Goal: Information Seeking & Learning: Learn about a topic

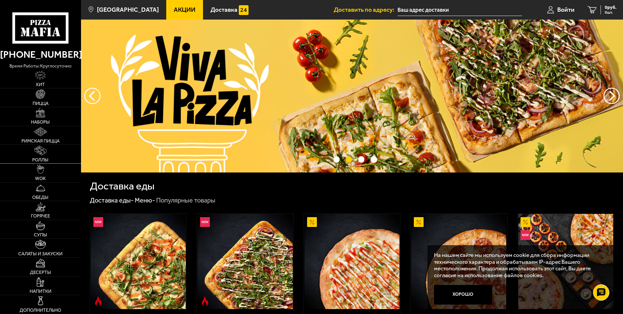
click at [38, 151] on img at bounding box center [41, 150] width 12 height 9
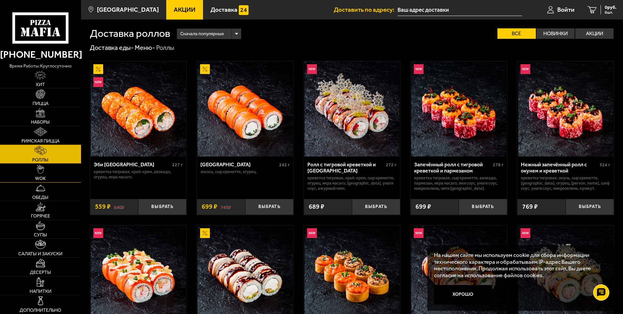
click at [39, 171] on img at bounding box center [40, 168] width 7 height 9
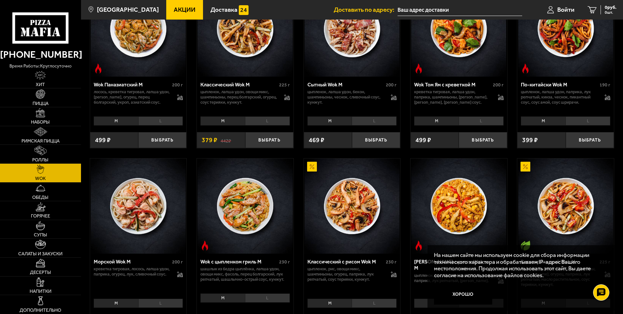
scroll to position [260, 0]
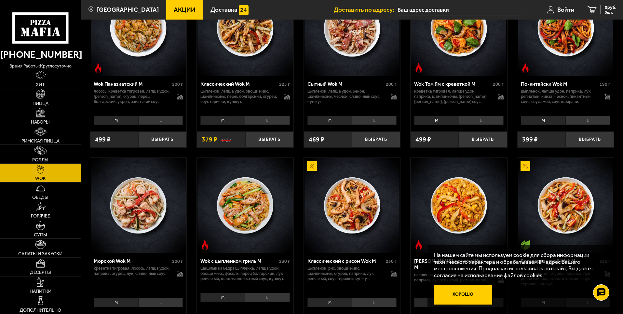
click at [465, 295] on button "Хорошо" at bounding box center [463, 295] width 59 height 20
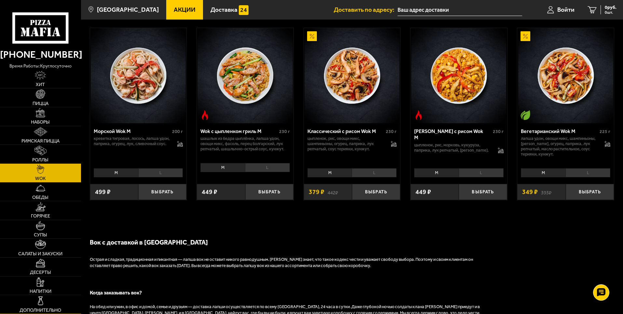
scroll to position [391, 0]
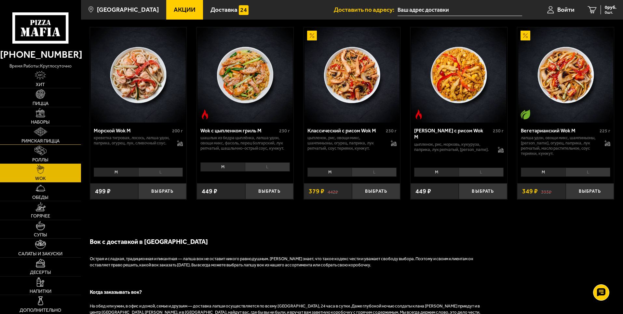
click at [40, 133] on img at bounding box center [40, 131] width 13 height 9
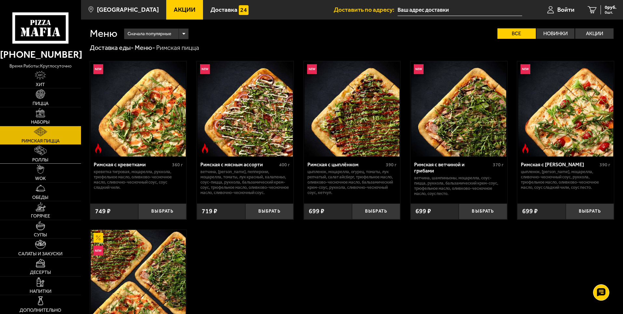
click at [39, 150] on img at bounding box center [41, 150] width 12 height 9
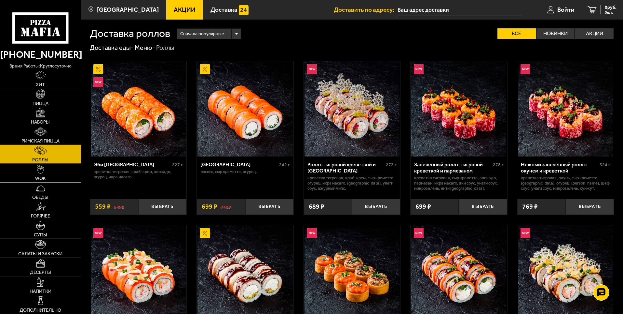
click at [37, 172] on img at bounding box center [40, 168] width 7 height 9
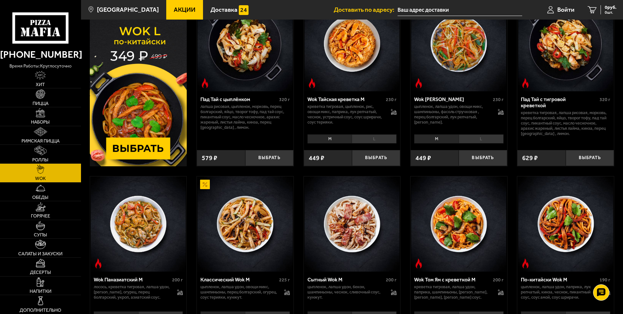
scroll to position [33, 0]
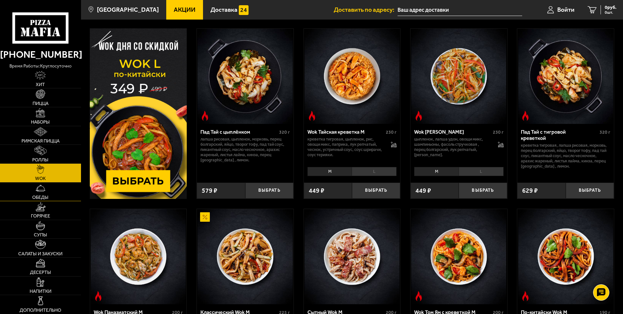
click at [41, 193] on link "Обеды" at bounding box center [40, 191] width 81 height 19
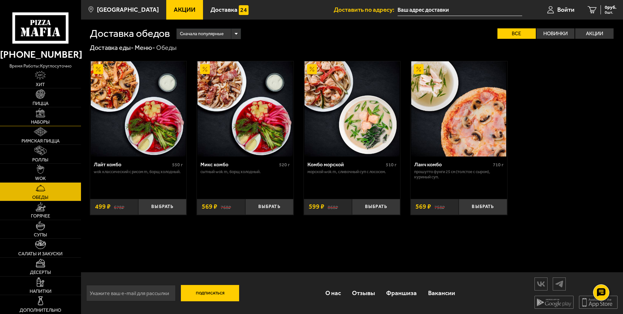
click at [42, 117] on img at bounding box center [40, 112] width 9 height 9
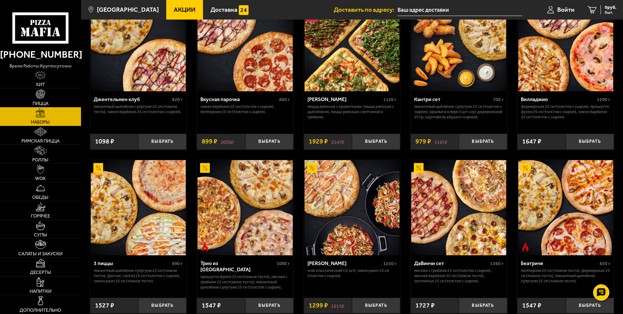
scroll to position [98, 0]
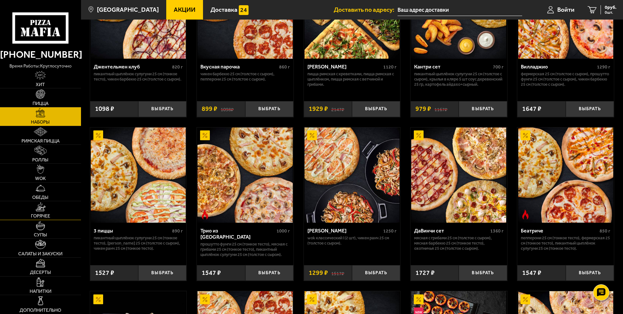
click at [43, 209] on img at bounding box center [40, 206] width 10 height 9
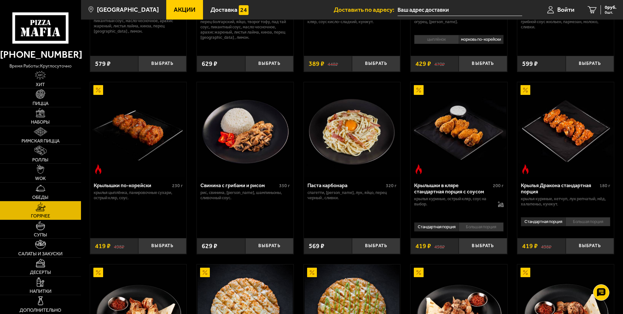
scroll to position [163, 0]
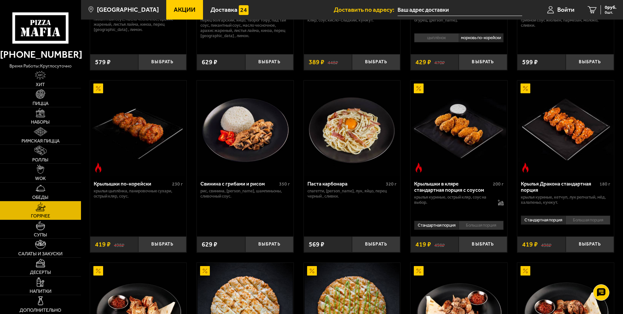
click at [480, 229] on li "Большая порция" at bounding box center [481, 224] width 45 height 9
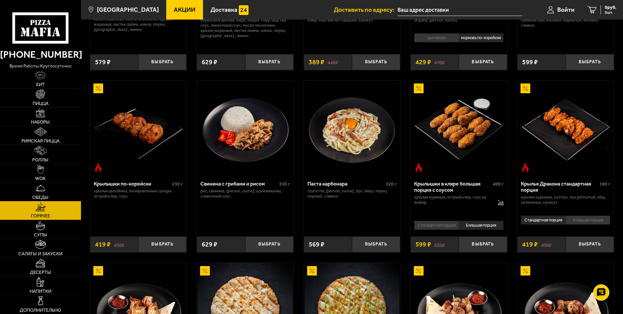
click at [437, 228] on li "Стандартная порция" at bounding box center [436, 224] width 45 height 9
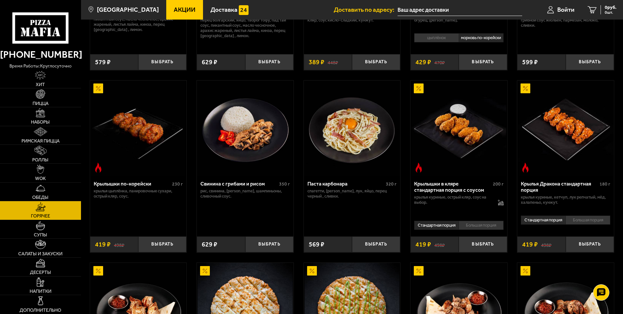
click at [460, 229] on li "Большая порция" at bounding box center [481, 224] width 45 height 9
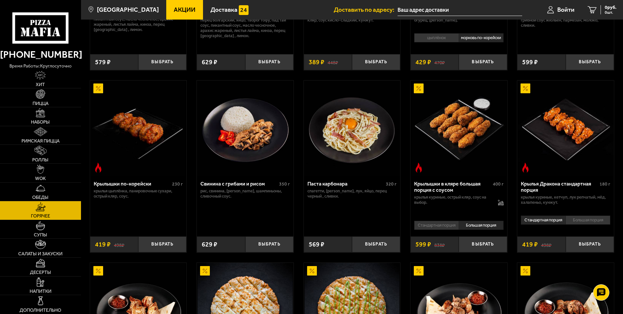
click at [448, 230] on li "Стандартная порция" at bounding box center [436, 224] width 45 height 9
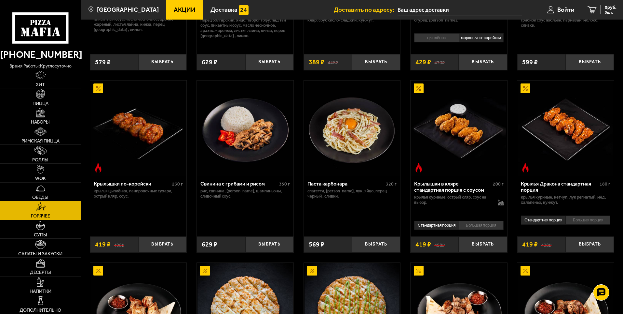
click at [474, 230] on li "Большая порция" at bounding box center [481, 224] width 45 height 9
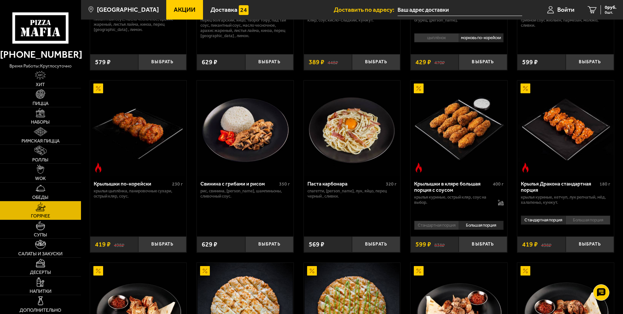
click at [442, 230] on li "Стандартная порция" at bounding box center [436, 224] width 45 height 9
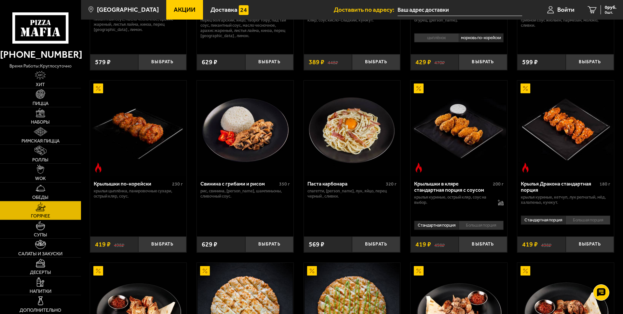
click at [477, 230] on li "Большая порция" at bounding box center [481, 224] width 45 height 9
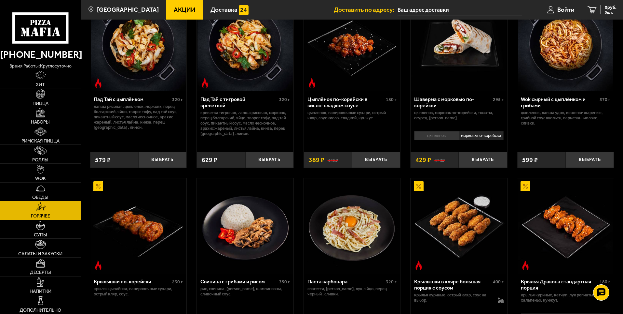
scroll to position [33, 0]
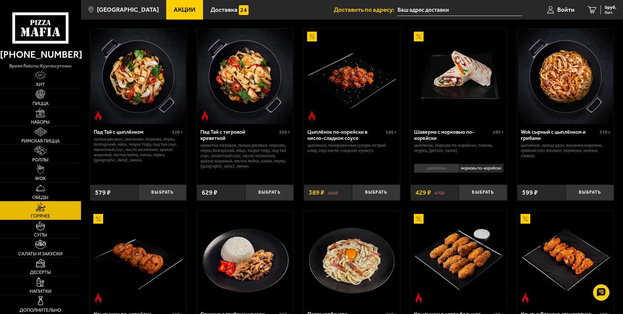
click at [439, 172] on li "цыплёнок" at bounding box center [436, 167] width 45 height 9
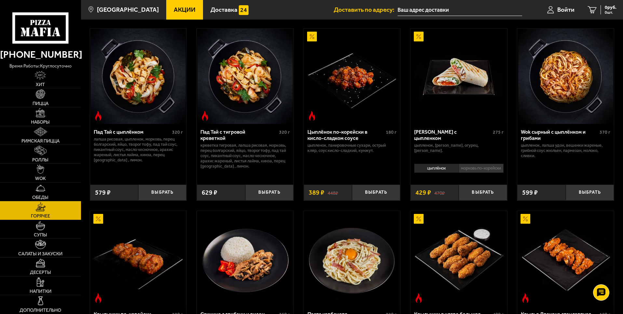
click at [496, 173] on li "морковь по-корейски" at bounding box center [481, 167] width 45 height 9
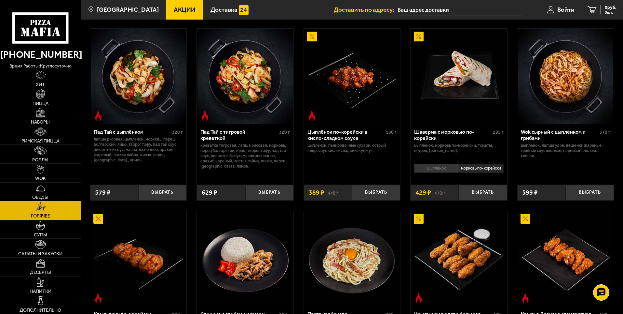
click at [436, 173] on li "цыплёнок" at bounding box center [436, 167] width 45 height 9
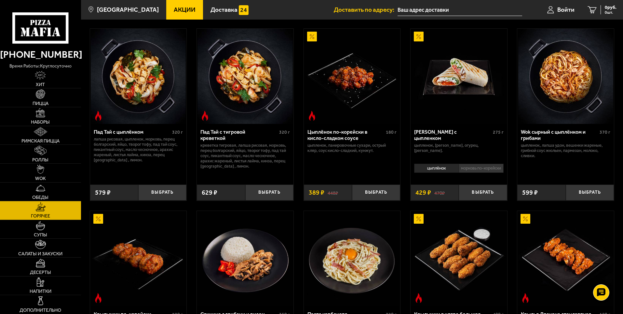
click at [477, 168] on li "морковь по-корейски" at bounding box center [481, 167] width 45 height 9
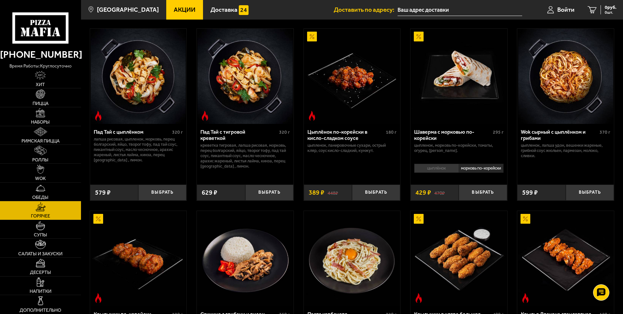
click at [436, 167] on li "цыплёнок" at bounding box center [436, 167] width 45 height 9
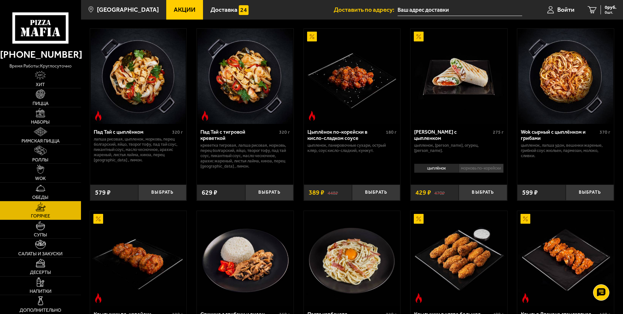
click at [483, 169] on li "морковь по-корейски" at bounding box center [481, 167] width 45 height 9
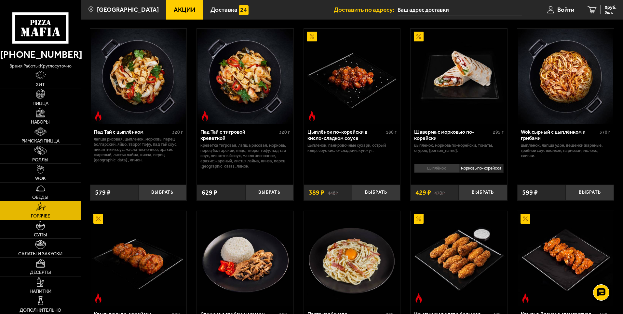
click at [441, 168] on li "цыплёнок" at bounding box center [436, 167] width 45 height 9
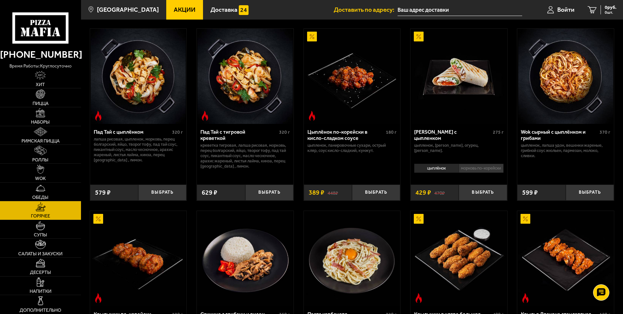
click at [470, 168] on li "морковь по-корейски" at bounding box center [481, 167] width 45 height 9
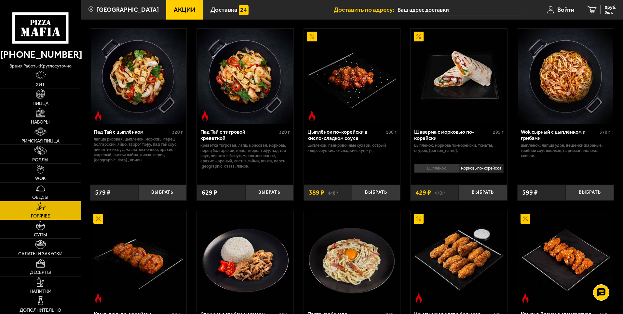
click at [44, 77] on img at bounding box center [40, 75] width 11 height 9
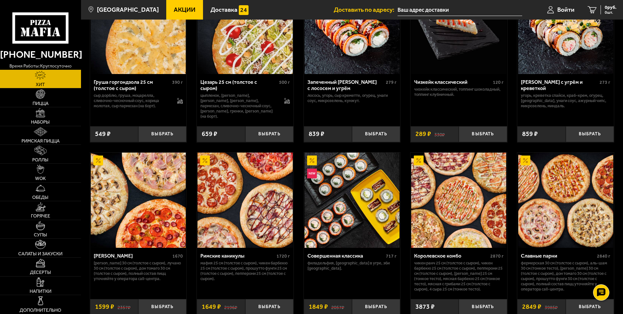
scroll to position [293, 0]
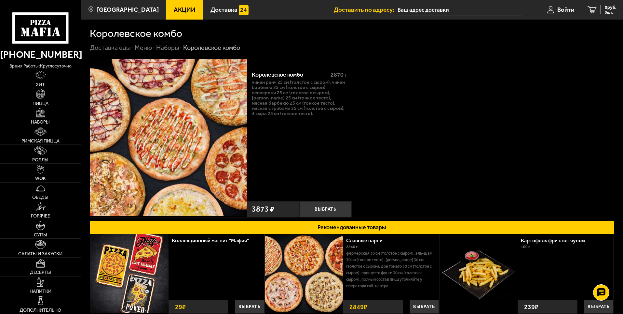
click at [40, 213] on link "Горячее" at bounding box center [40, 210] width 81 height 19
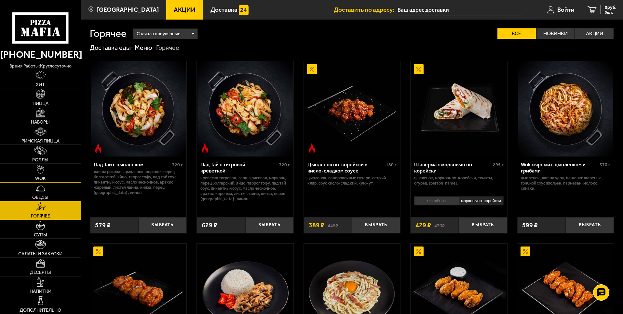
click at [37, 173] on img at bounding box center [40, 168] width 7 height 9
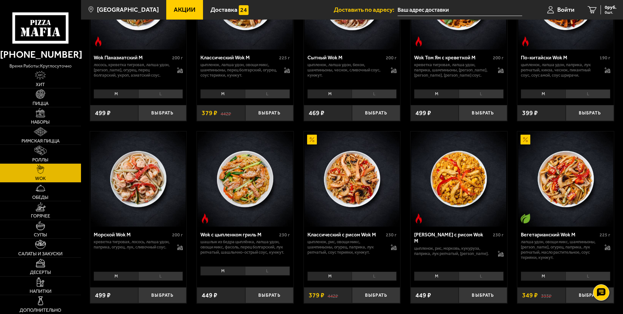
scroll to position [91, 0]
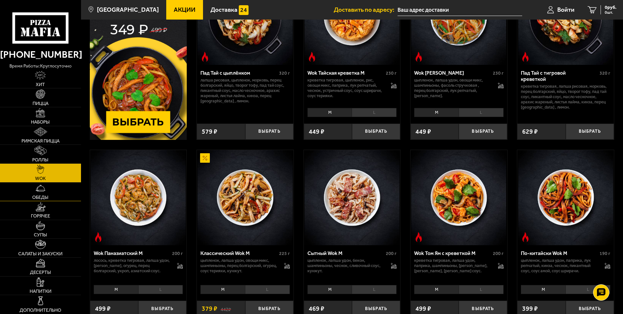
click at [40, 185] on img at bounding box center [40, 187] width 9 height 9
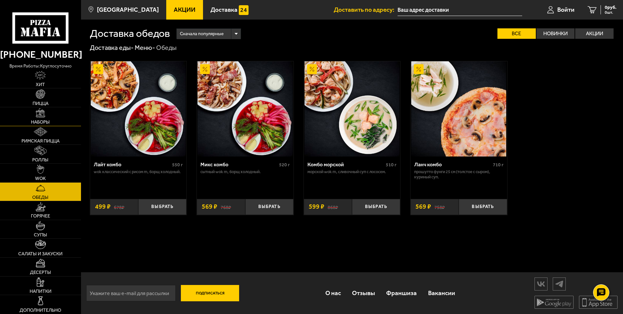
click at [35, 113] on link "Наборы" at bounding box center [40, 116] width 81 height 19
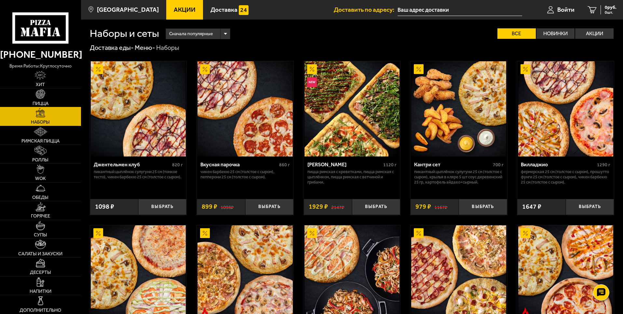
click at [42, 95] on img at bounding box center [40, 93] width 9 height 9
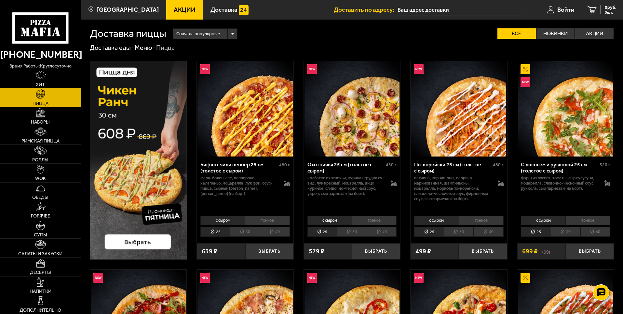
click at [40, 80] on img at bounding box center [40, 75] width 11 height 9
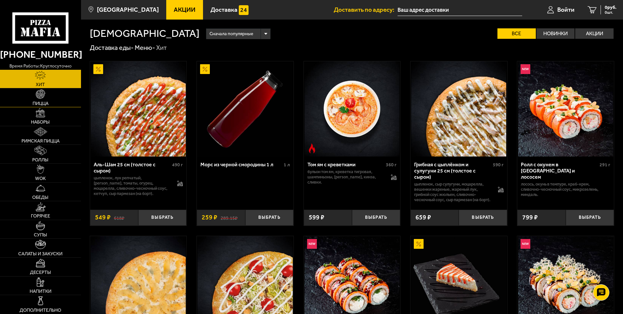
click at [41, 97] on img at bounding box center [40, 93] width 9 height 9
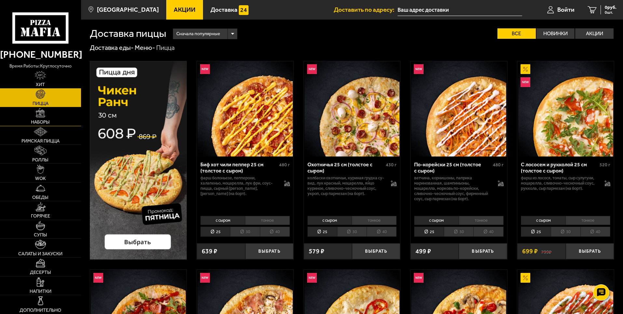
click at [39, 117] on img at bounding box center [40, 112] width 9 height 9
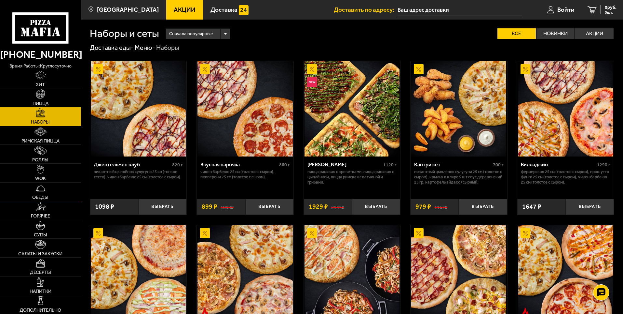
click at [42, 192] on img at bounding box center [40, 187] width 9 height 9
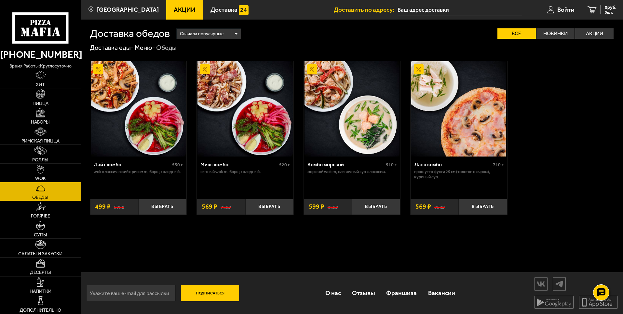
click at [39, 171] on img at bounding box center [40, 168] width 7 height 9
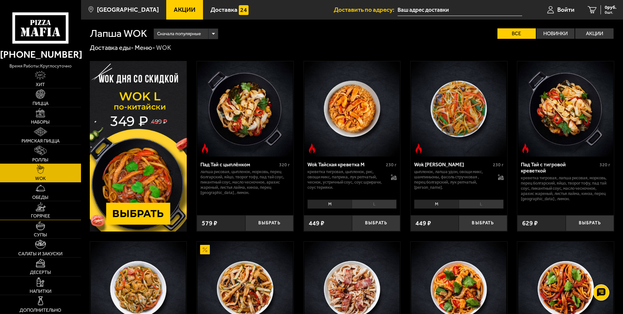
click at [40, 214] on span "Горячее" at bounding box center [40, 216] width 19 height 5
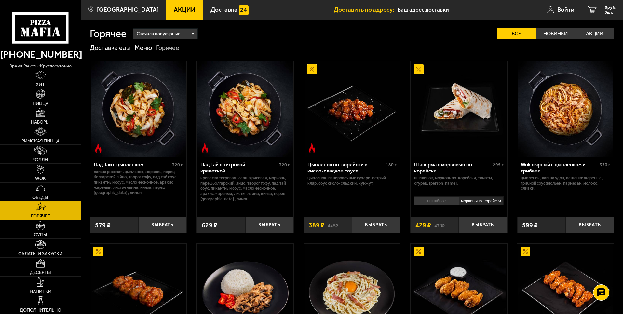
click at [44, 96] on img at bounding box center [40, 93] width 9 height 9
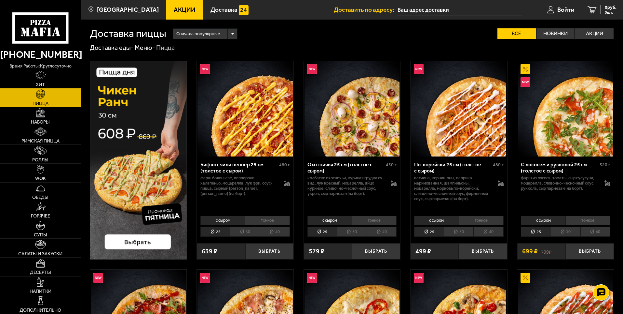
click at [382, 231] on li "40" at bounding box center [382, 231] width 30 height 10
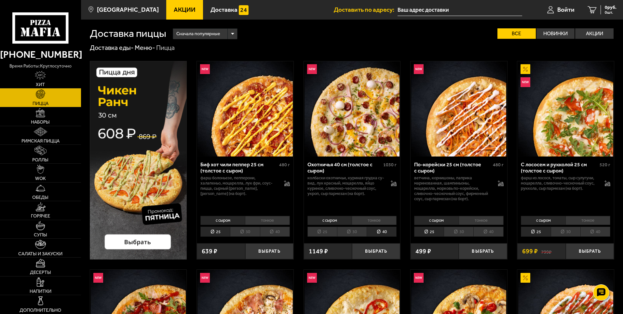
click at [354, 230] on li "30" at bounding box center [352, 231] width 30 height 10
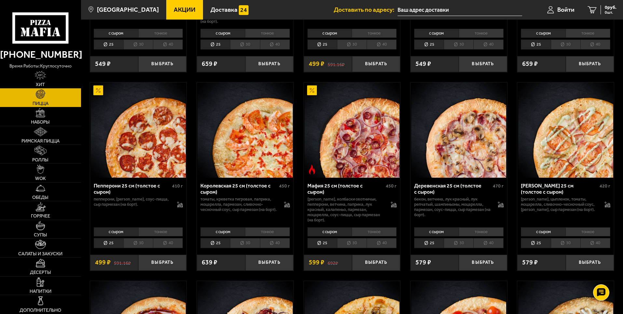
scroll to position [781, 0]
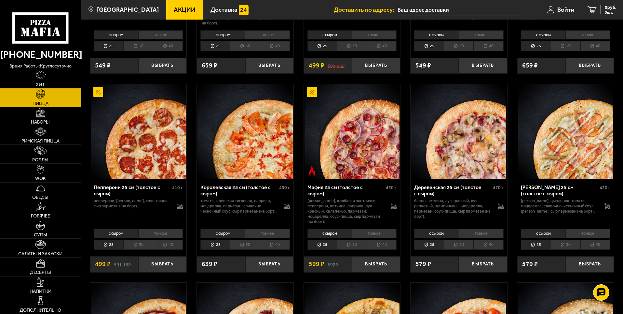
click at [385, 245] on li "40" at bounding box center [382, 244] width 30 height 10
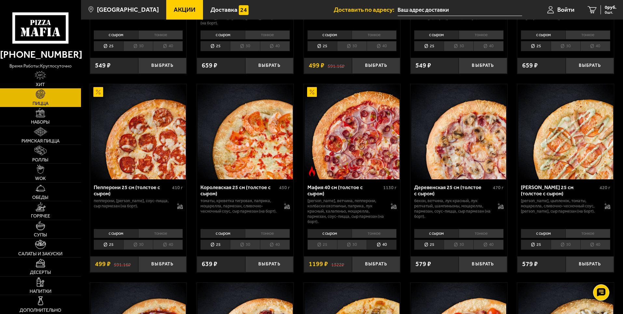
click at [358, 247] on li "30" at bounding box center [352, 244] width 30 height 10
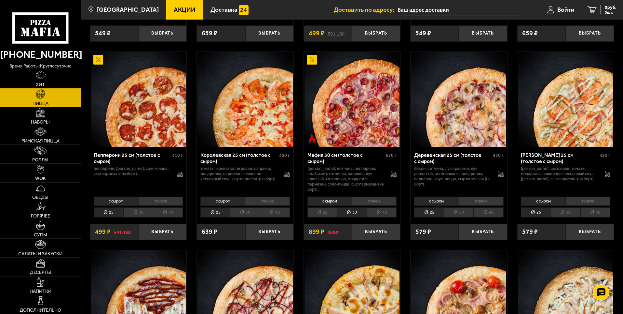
scroll to position [814, 0]
click at [381, 211] on li "40" at bounding box center [382, 212] width 30 height 10
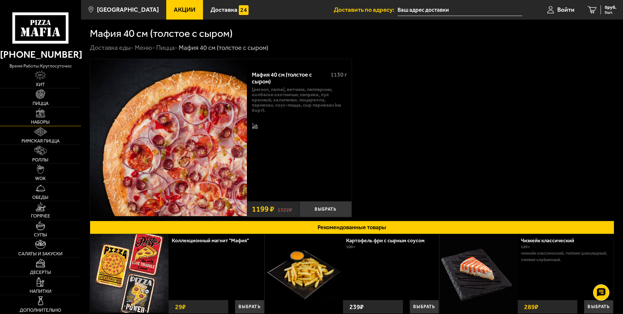
click at [40, 114] on img at bounding box center [40, 112] width 9 height 9
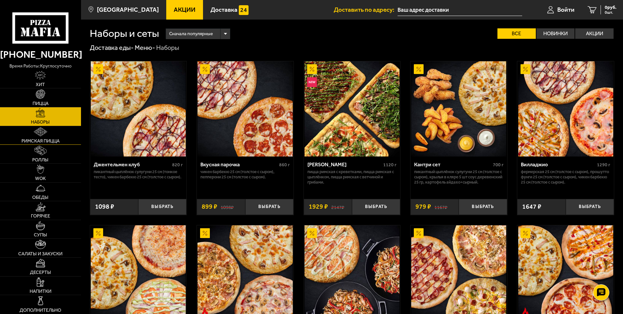
click at [40, 137] on link "Римская пицца" at bounding box center [40, 135] width 81 height 19
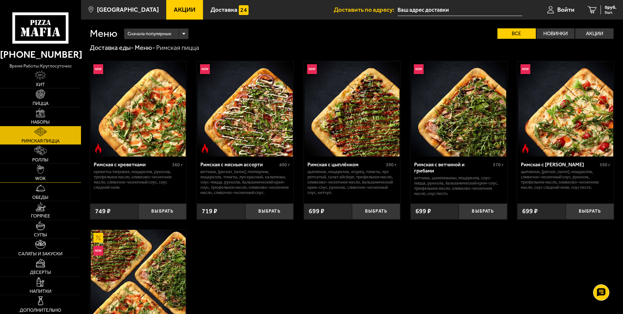
click at [42, 165] on img at bounding box center [40, 168] width 7 height 9
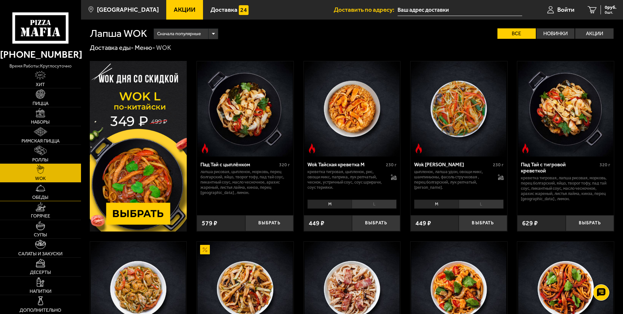
click at [38, 193] on link "Обеды" at bounding box center [40, 191] width 81 height 19
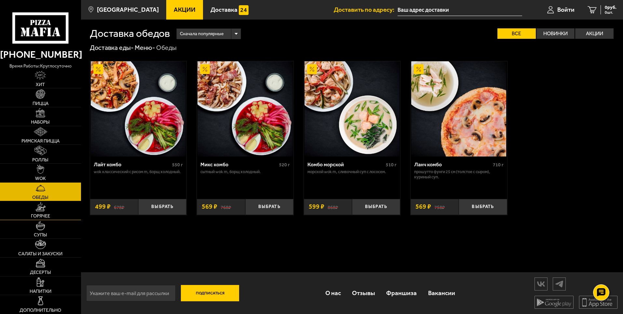
click at [41, 208] on img at bounding box center [40, 206] width 10 height 9
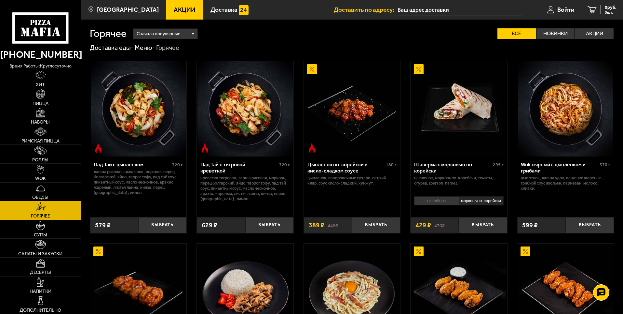
click at [347, 116] on img at bounding box center [352, 108] width 95 height 95
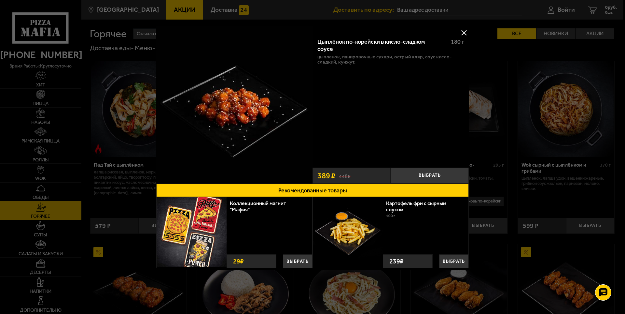
click at [463, 31] on button at bounding box center [464, 33] width 10 height 10
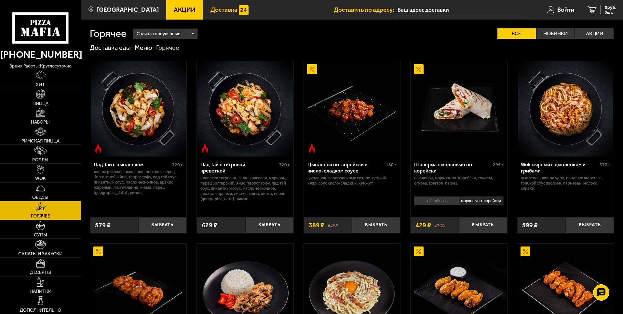
click at [220, 7] on span "Доставка" at bounding box center [224, 10] width 27 height 6
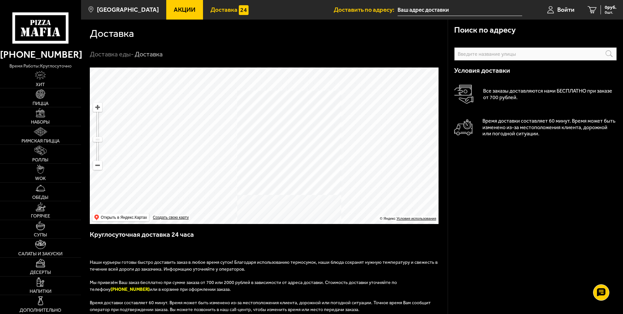
drag, startPoint x: 221, startPoint y: 175, endPoint x: 262, endPoint y: 185, distance: 42.5
click at [262, 185] on ymaps at bounding box center [264, 145] width 349 height 156
drag, startPoint x: 247, startPoint y: 195, endPoint x: 255, endPoint y: 125, distance: 70.8
click at [255, 125] on ymaps at bounding box center [264, 145] width 349 height 156
drag, startPoint x: 254, startPoint y: 150, endPoint x: 258, endPoint y: 181, distance: 30.9
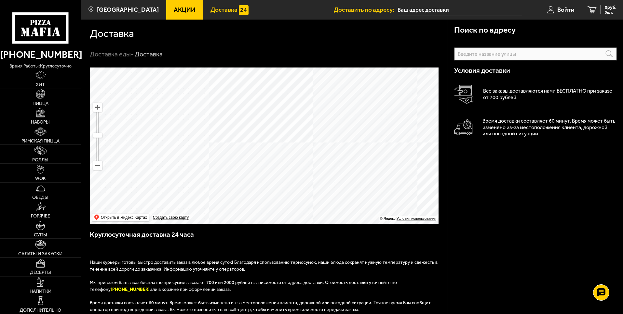
click at [264, 214] on ymaps at bounding box center [264, 145] width 349 height 156
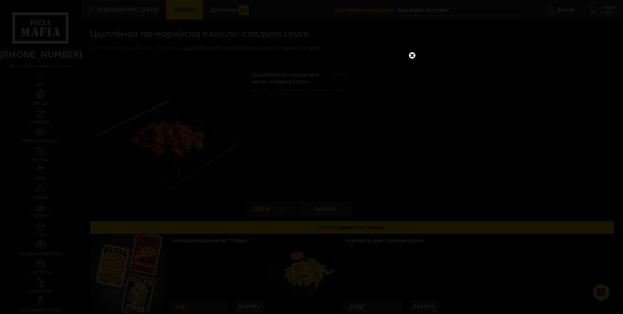
click at [412, 55] on link at bounding box center [412, 55] width 8 height 8
